Goal: Task Accomplishment & Management: Use online tool/utility

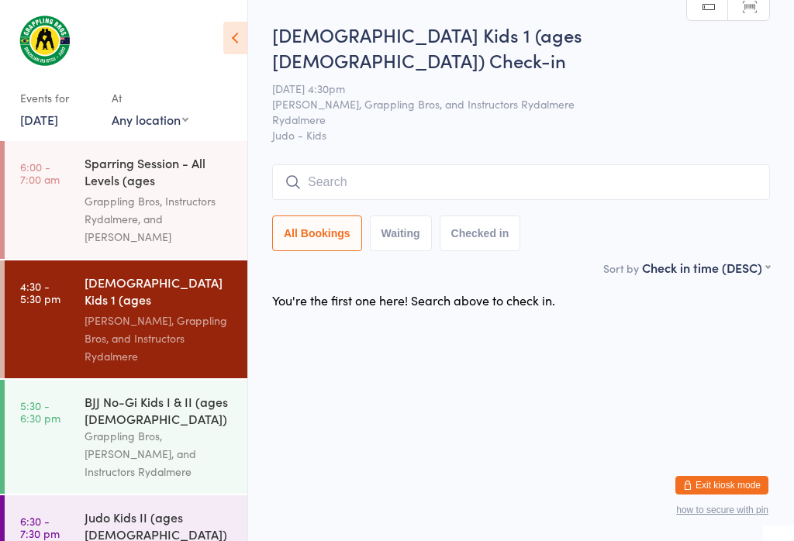
click at [152, 312] on div "[PERSON_NAME], Grappling Bros, and Instructors Rydalmere" at bounding box center [160, 338] width 150 height 53
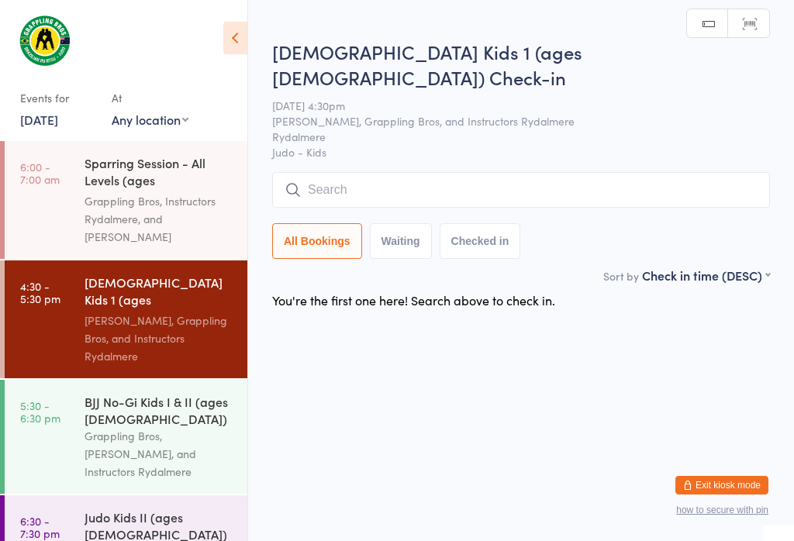
click at [506, 172] on input "search" at bounding box center [521, 190] width 498 height 36
click at [481, 185] on html "You have now entered Kiosk Mode. Members will be able to check themselves in us…" at bounding box center [397, 270] width 794 height 541
click at [455, 172] on input "search" at bounding box center [521, 190] width 498 height 36
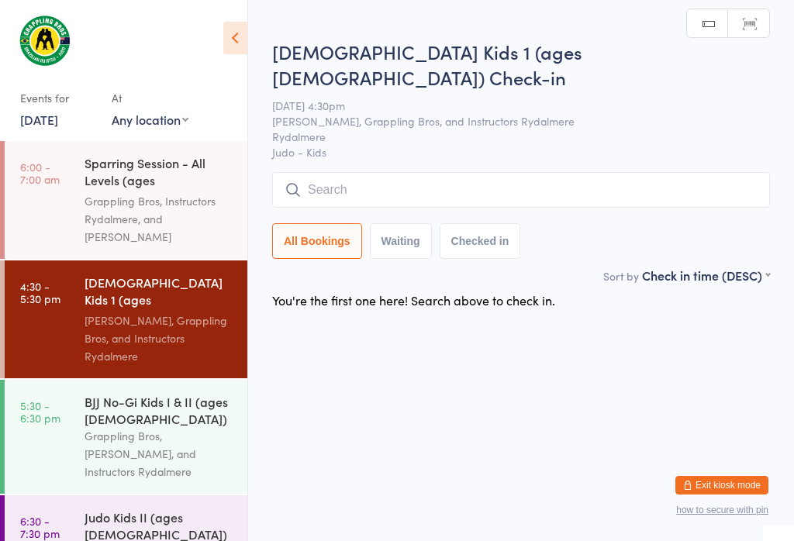
scroll to position [148, 0]
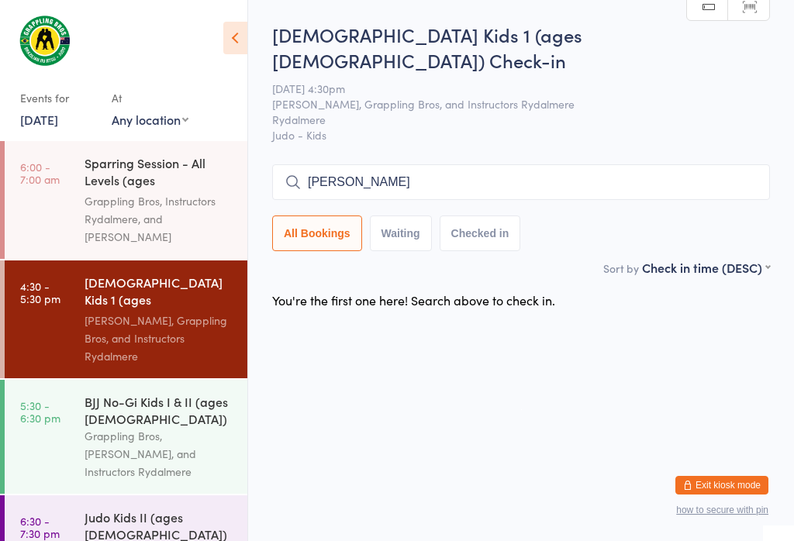
click at [373, 164] on input "[PERSON_NAME]" at bounding box center [521, 182] width 498 height 36
click at [376, 164] on input "[PERSON_NAME]" at bounding box center [521, 182] width 498 height 36
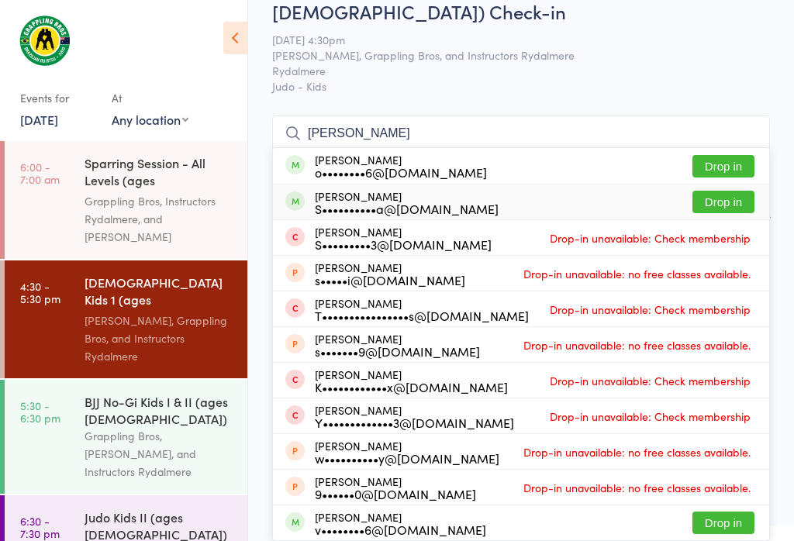
type input "[PERSON_NAME]"
click at [622, 185] on div "[PERSON_NAME] S••••••••••a@[DOMAIN_NAME] Drop in" at bounding box center [521, 202] width 496 height 35
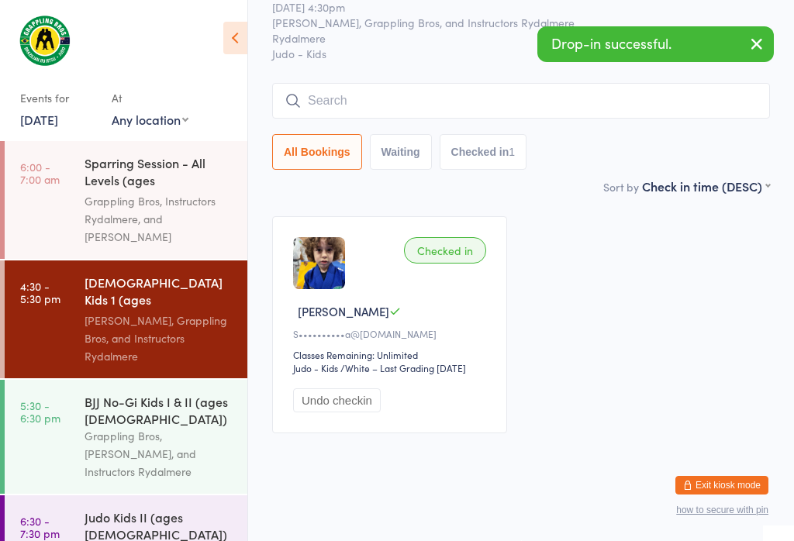
scroll to position [83, 0]
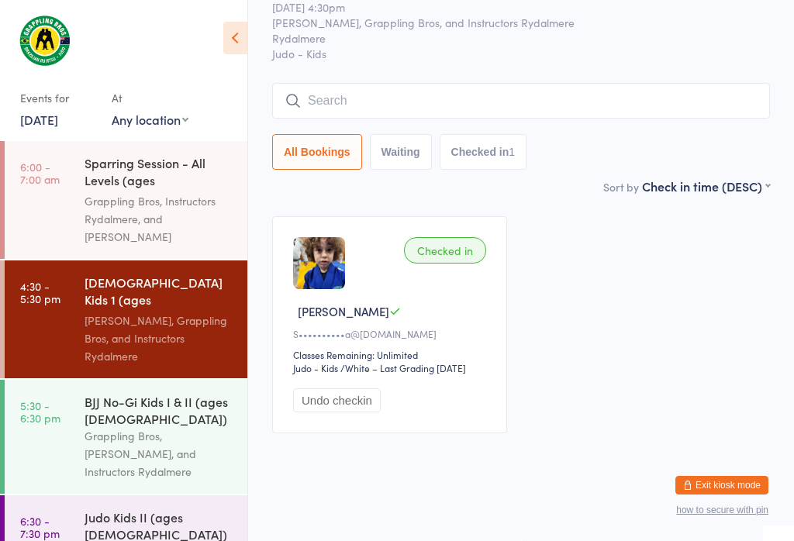
click at [599, 83] on input "search" at bounding box center [521, 101] width 498 height 36
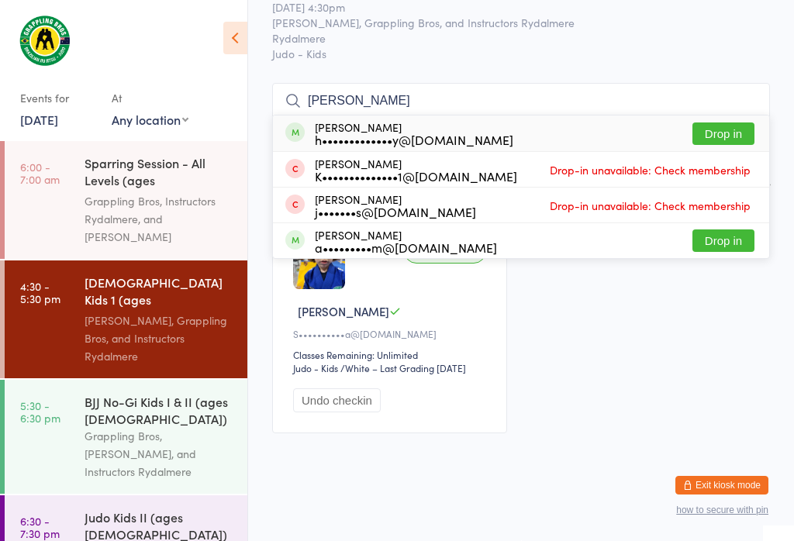
type input "[PERSON_NAME]"
click at [730, 123] on button "Drop in" at bounding box center [723, 134] width 62 height 22
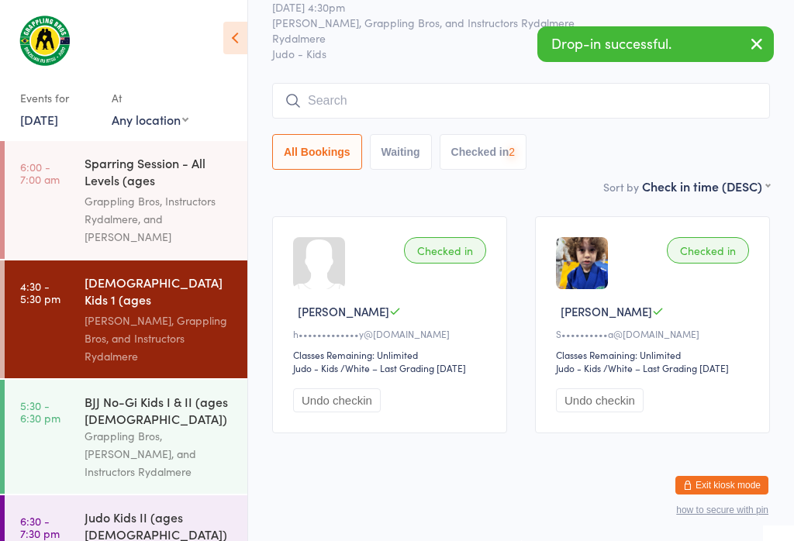
click at [661, 83] on input "search" at bounding box center [521, 101] width 498 height 36
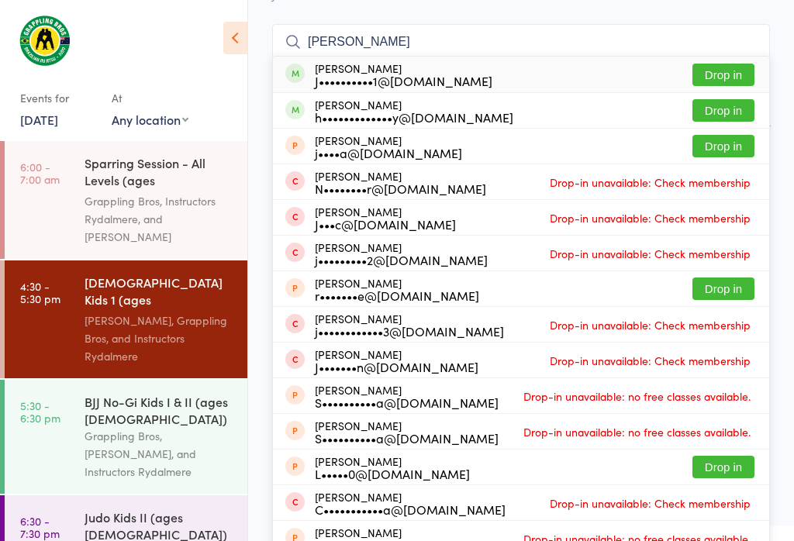
type input "[PERSON_NAME]"
click at [736, 99] on button "Drop in" at bounding box center [723, 110] width 62 height 22
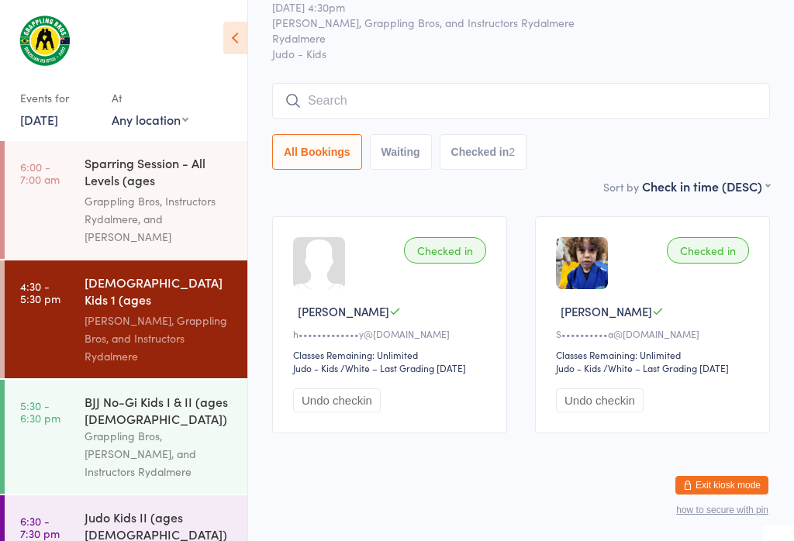
scroll to position [83, 0]
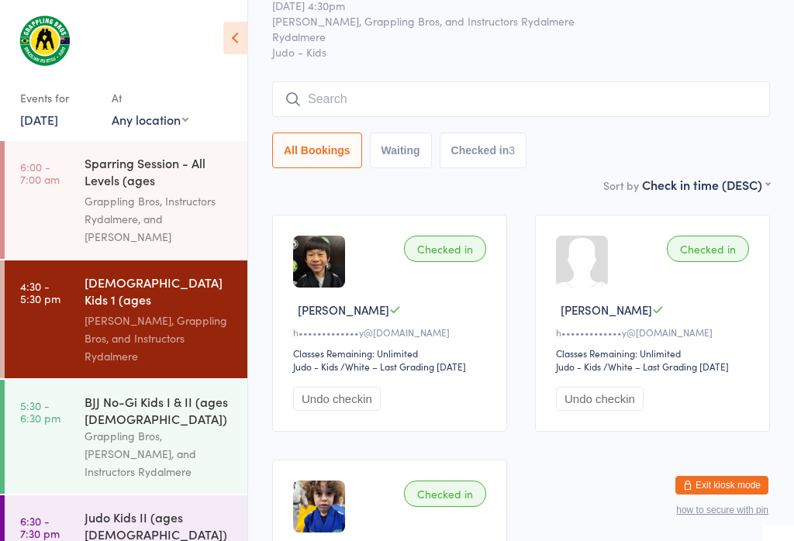
click at [390, 81] on input "search" at bounding box center [521, 99] width 498 height 36
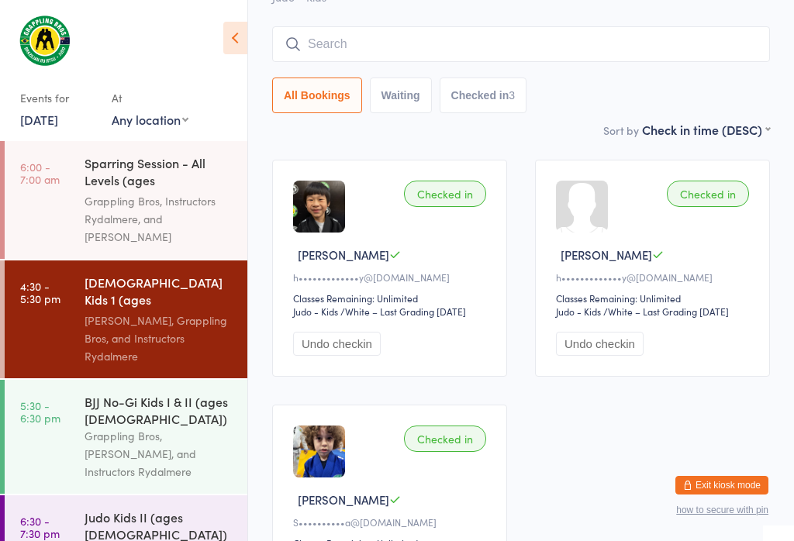
scroll to position [140, 0]
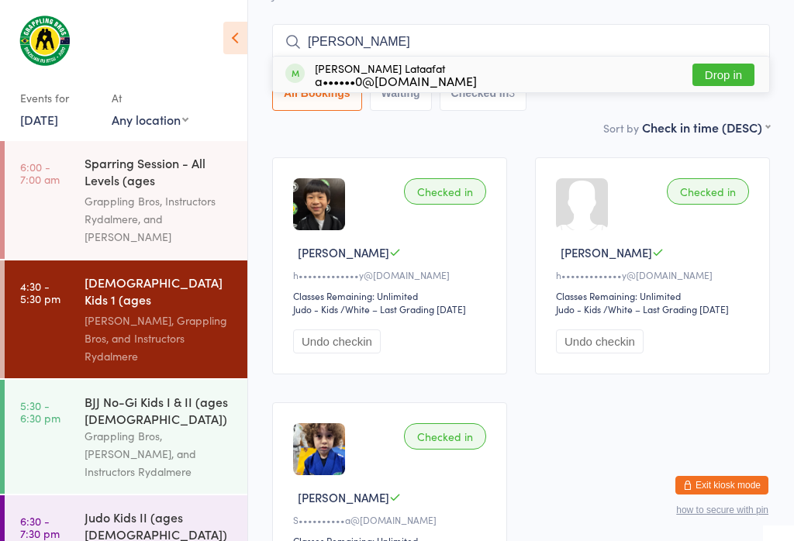
type input "[PERSON_NAME]"
click at [716, 64] on button "Drop in" at bounding box center [723, 75] width 62 height 22
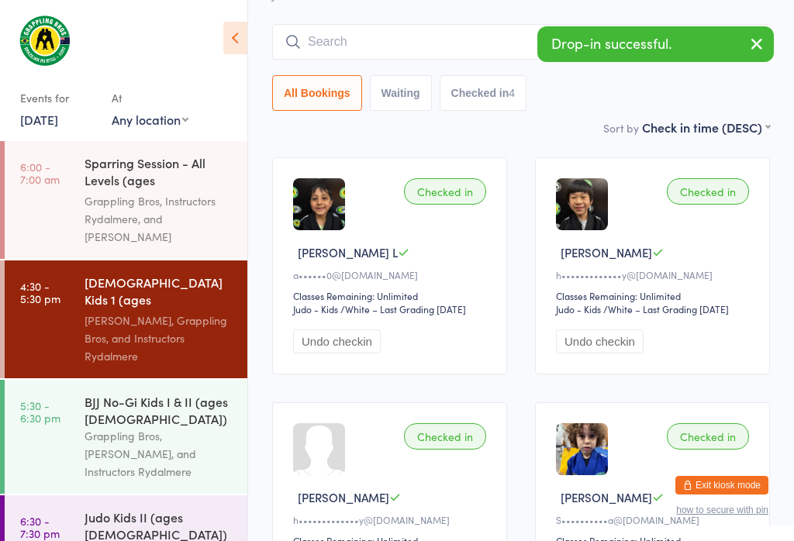
click at [478, 24] on input "search" at bounding box center [521, 42] width 498 height 36
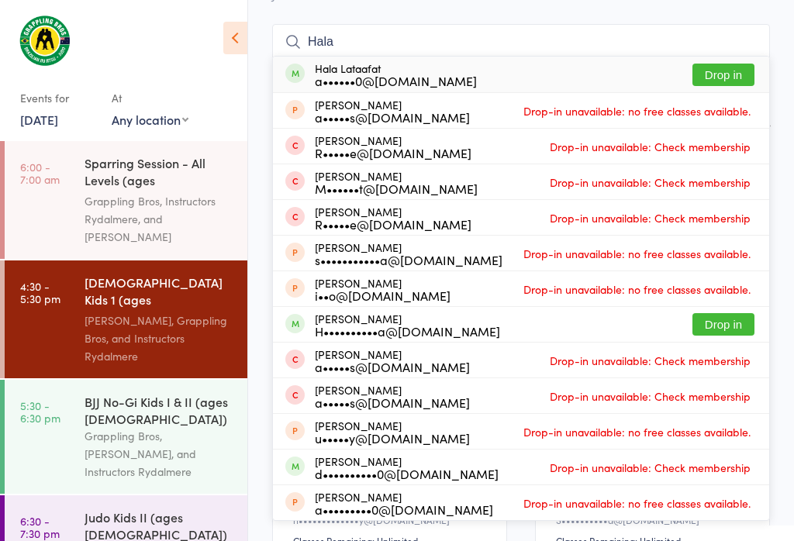
type input "Hala"
click at [742, 64] on button "Drop in" at bounding box center [723, 75] width 62 height 22
